Goal: Task Accomplishment & Management: Use online tool/utility

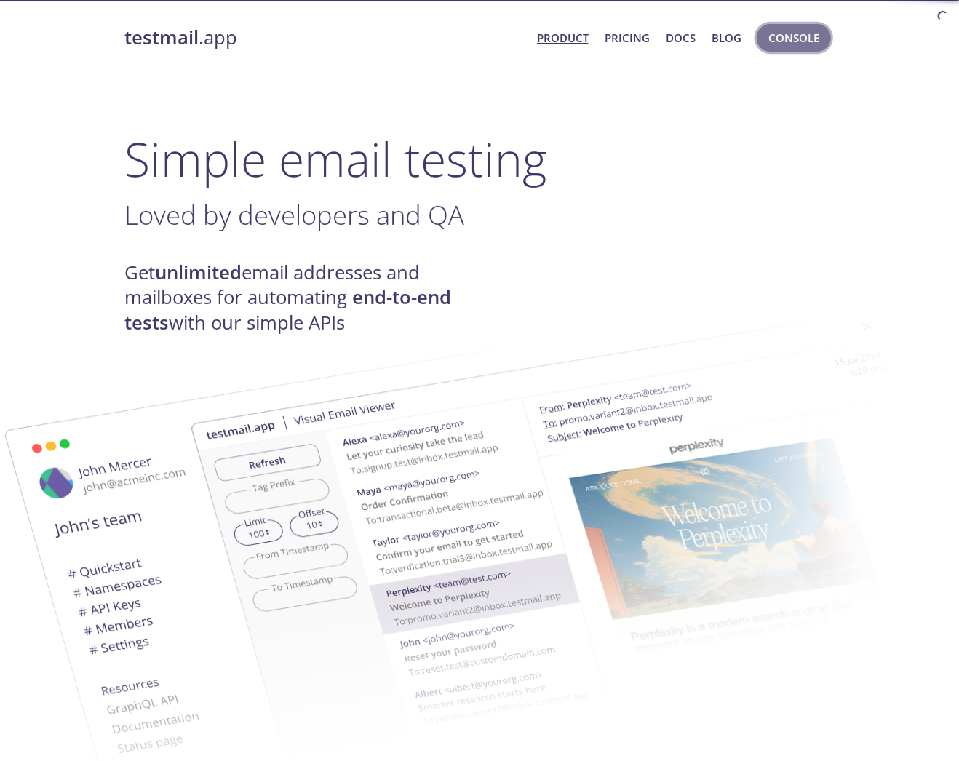
click at [817, 36] on span "Console" at bounding box center [793, 37] width 51 height 19
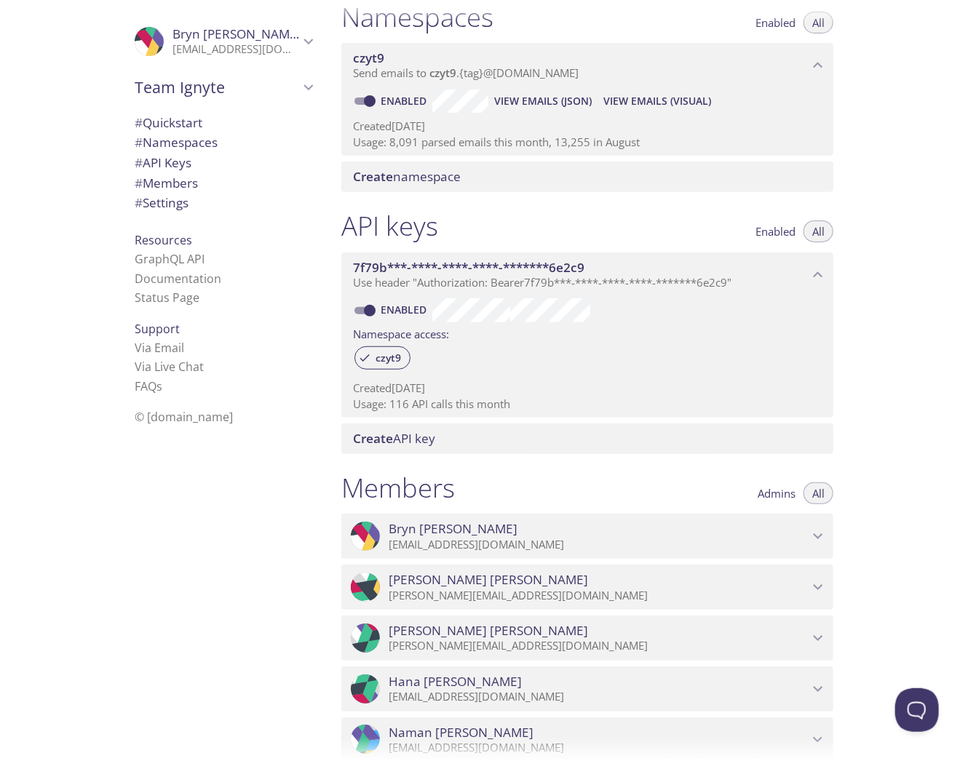
scroll to position [175, 0]
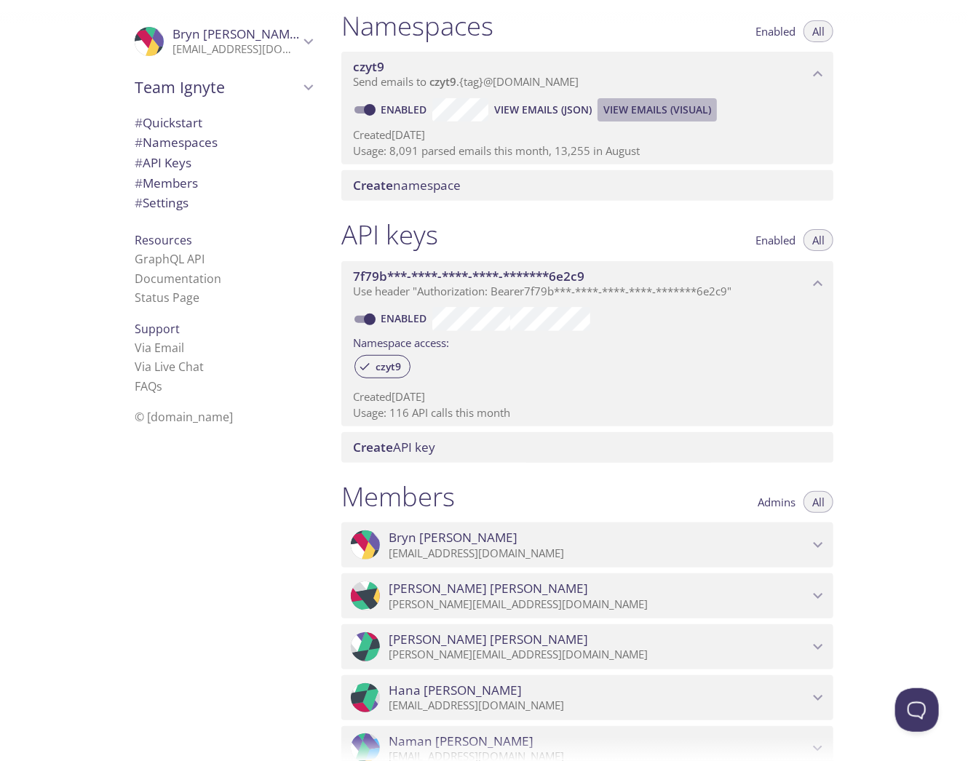
click at [669, 108] on span "View Emails (Visual)" at bounding box center [657, 109] width 108 height 17
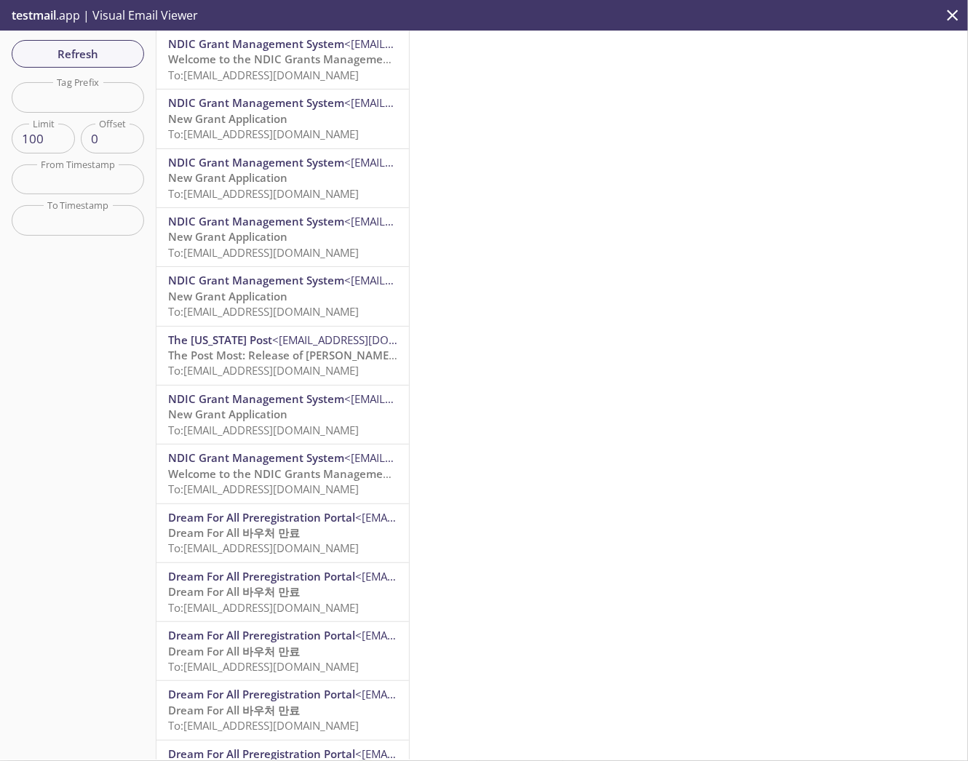
click at [290, 71] on span "To: [EMAIL_ADDRESS][DOMAIN_NAME]" at bounding box center [263, 75] width 191 height 15
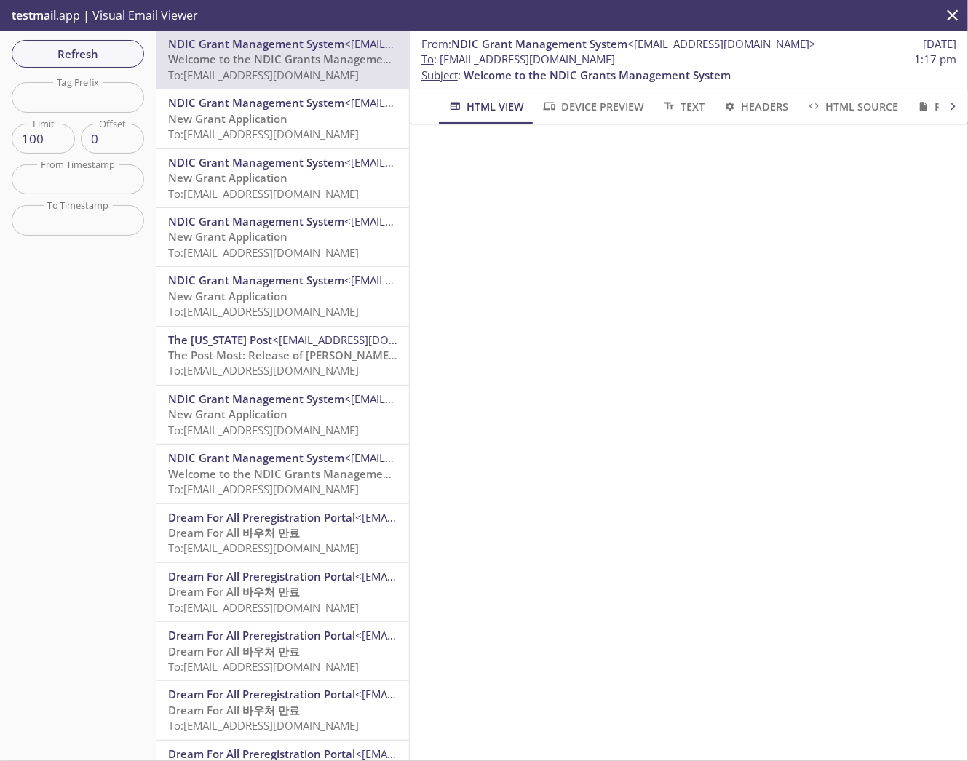
click at [592, 115] on span "Device Preview" at bounding box center [592, 106] width 102 height 18
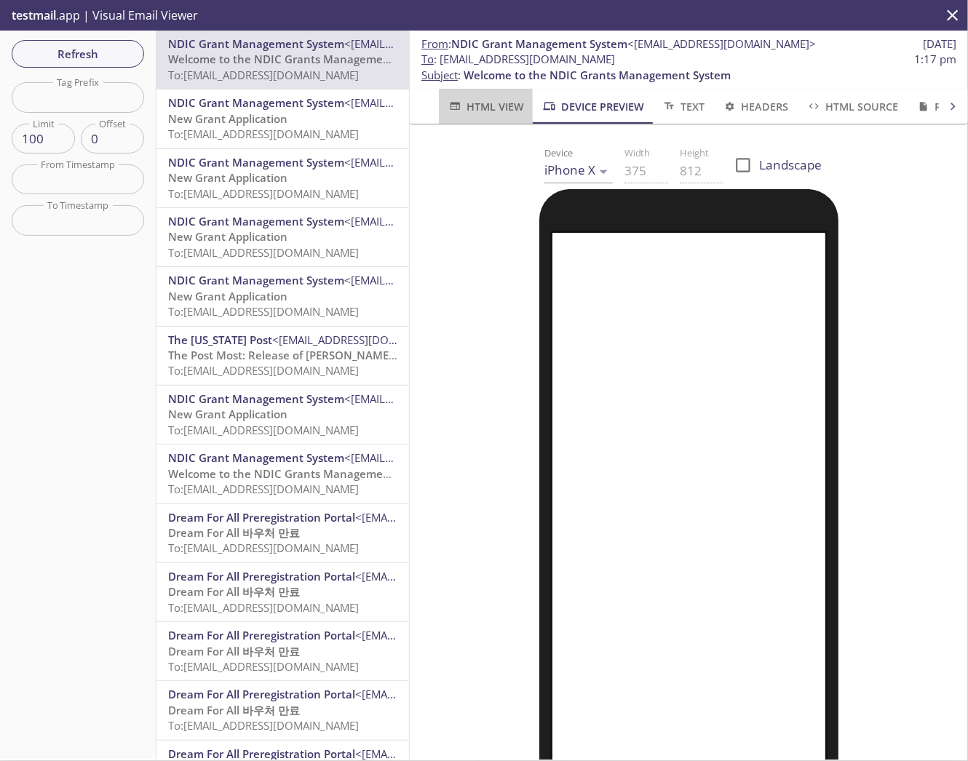
click at [492, 112] on span "HTML View" at bounding box center [485, 106] width 76 height 18
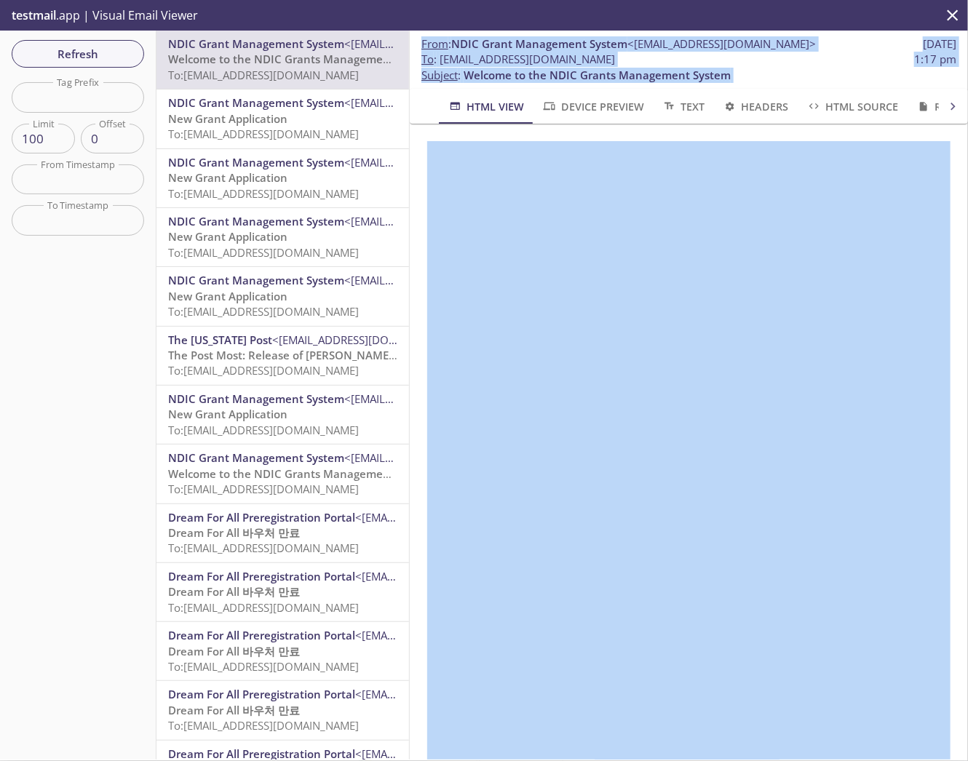
drag, startPoint x: 410, startPoint y: 186, endPoint x: 389, endPoint y: 186, distance: 21.8
click at [389, 186] on div "Refresh Filters Tag Prefix Tag Prefix Limit 100 Limit Offset 0 Offset From Time…" at bounding box center [484, 395] width 968 height 729
click at [951, 108] on icon at bounding box center [952, 106] width 15 height 15
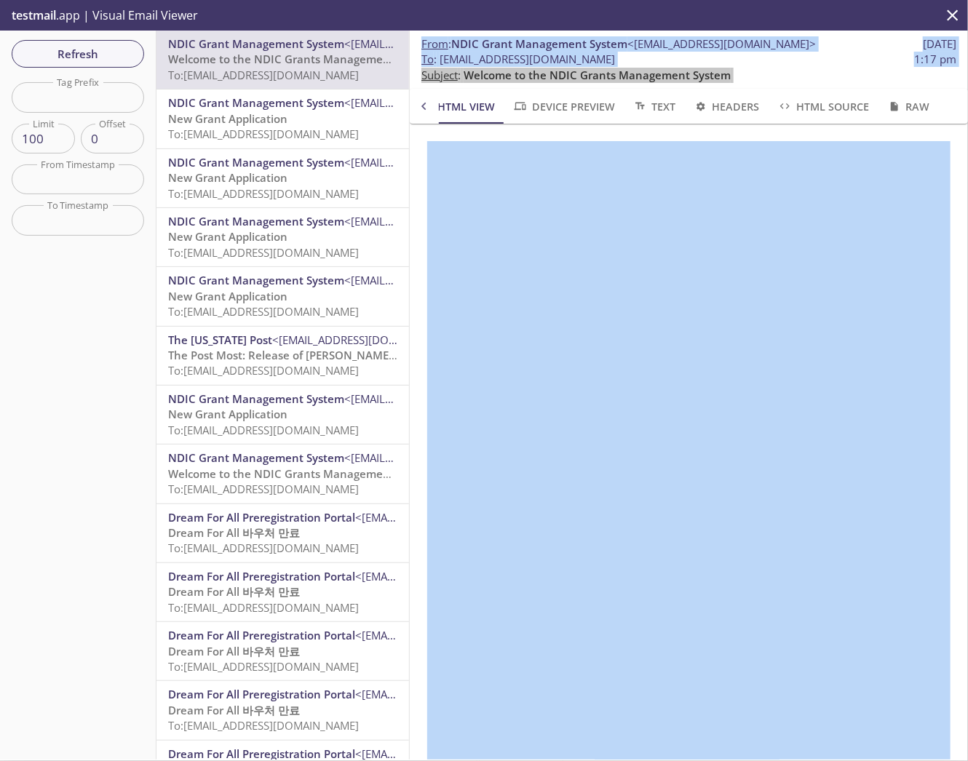
click at [948, 108] on div "HTML View Device Preview Text Headers HTML Source Raw" at bounding box center [689, 106] width 558 height 35
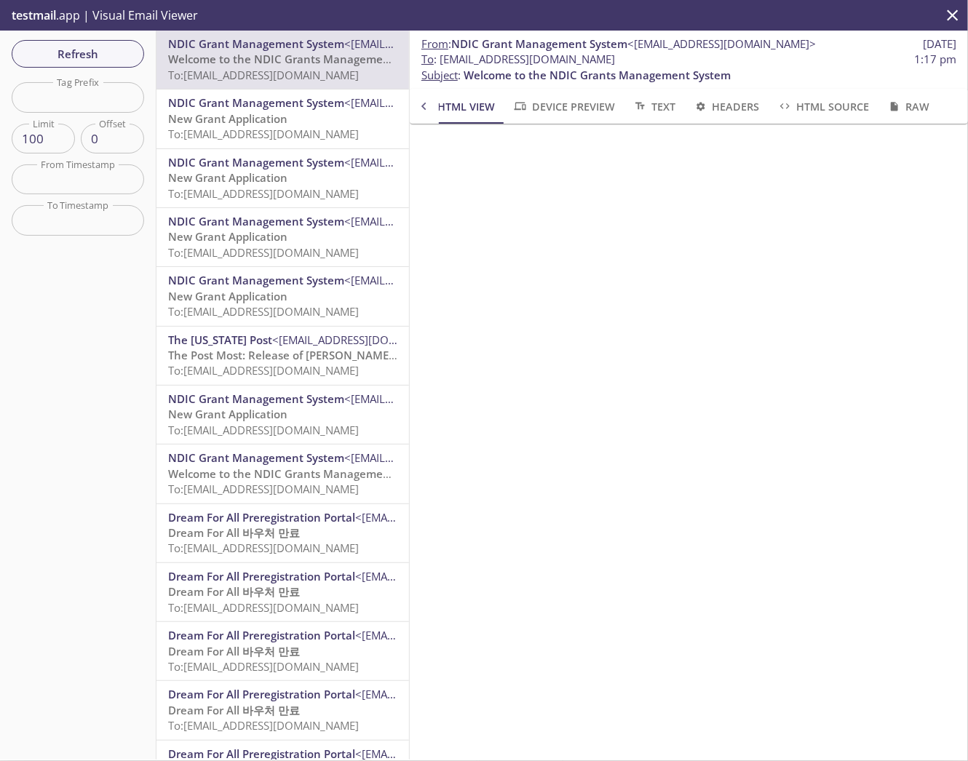
click at [826, 69] on p "To : [EMAIL_ADDRESS][DOMAIN_NAME] 1:17 pm Subject : Welcome to the NDIC Grants …" at bounding box center [688, 67] width 535 height 31
